Goal: Transaction & Acquisition: Purchase product/service

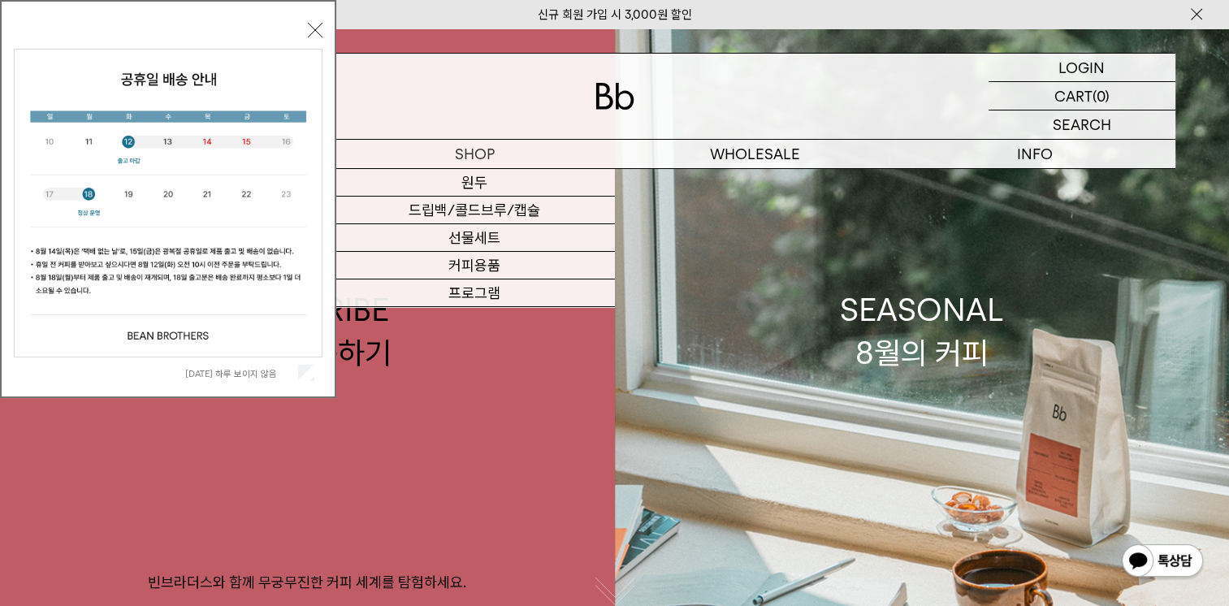
click at [309, 29] on button "닫기" at bounding box center [315, 30] width 15 height 15
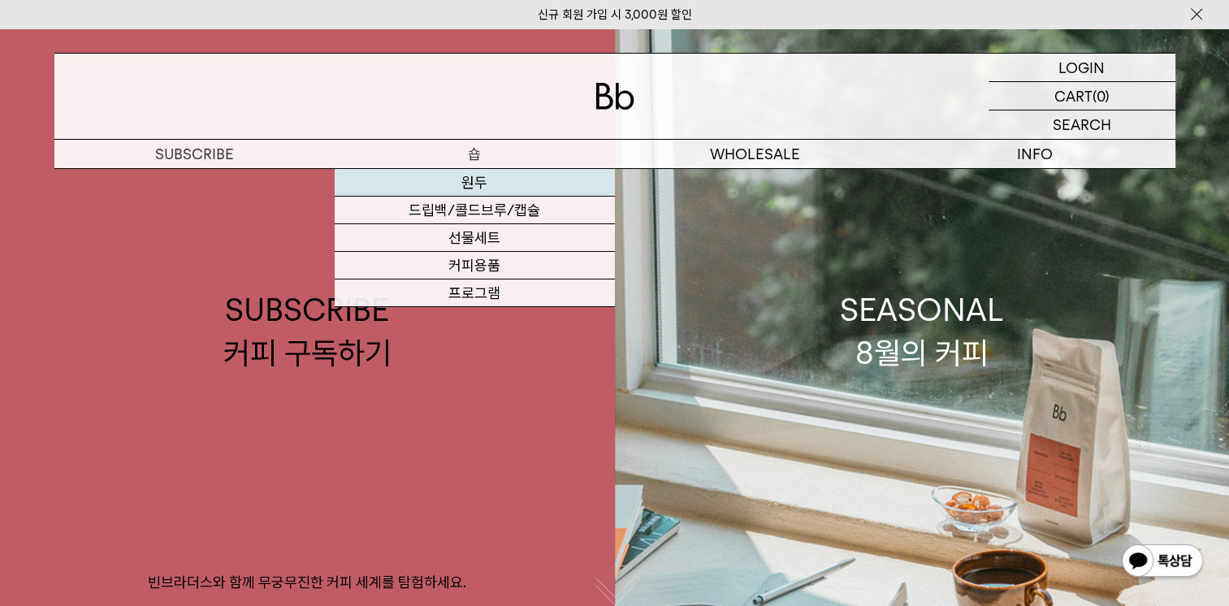
click at [471, 179] on link "원두" at bounding box center [475, 183] width 280 height 28
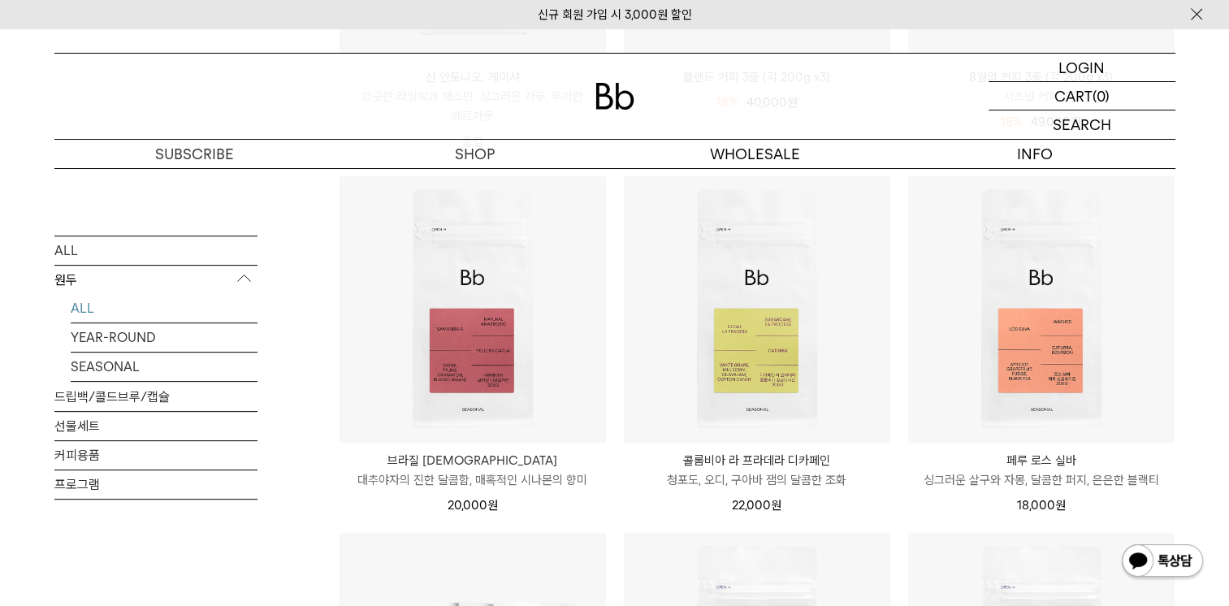
scroll to position [541, 0]
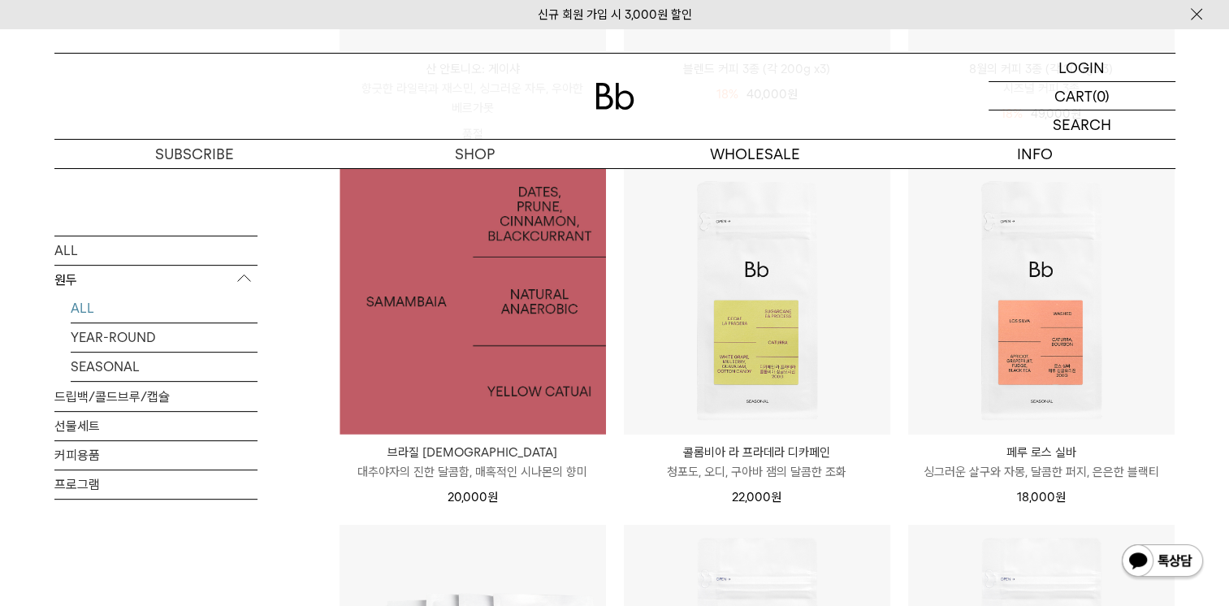
click at [506, 382] on img at bounding box center [472, 301] width 266 height 266
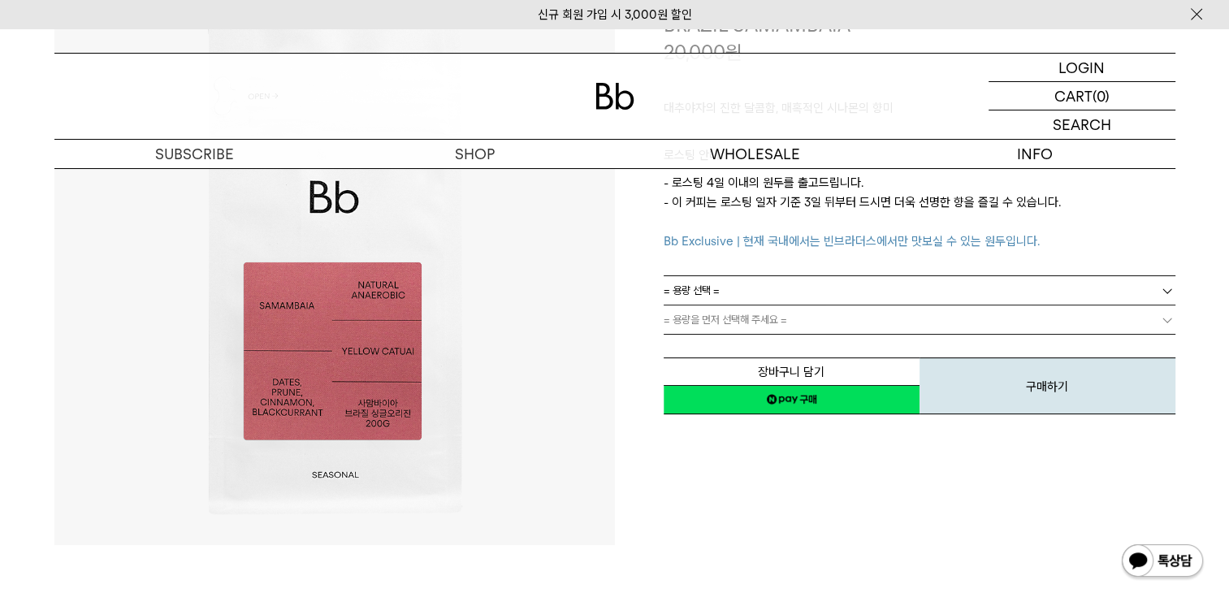
scroll to position [108, 0]
